Goal: Use online tool/utility: Utilize a website feature to perform a specific function

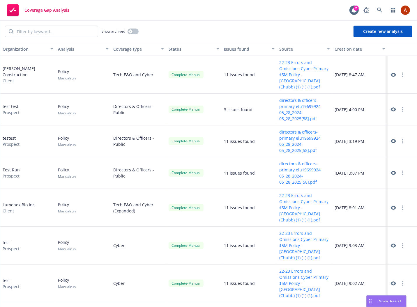
drag, startPoint x: 389, startPoint y: 300, endPoint x: 367, endPoint y: 296, distance: 21.5
click at [388, 300] on span "Nova Assist" at bounding box center [390, 301] width 23 height 5
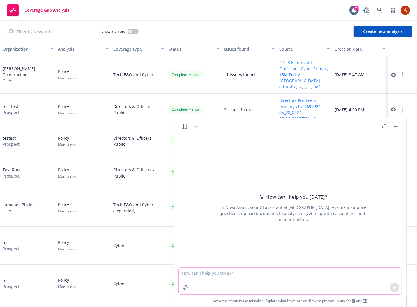
click at [221, 277] on textarea at bounding box center [290, 281] width 223 height 27
type textarea "CGA this policy?"
